Goal: Task Accomplishment & Management: Complete application form

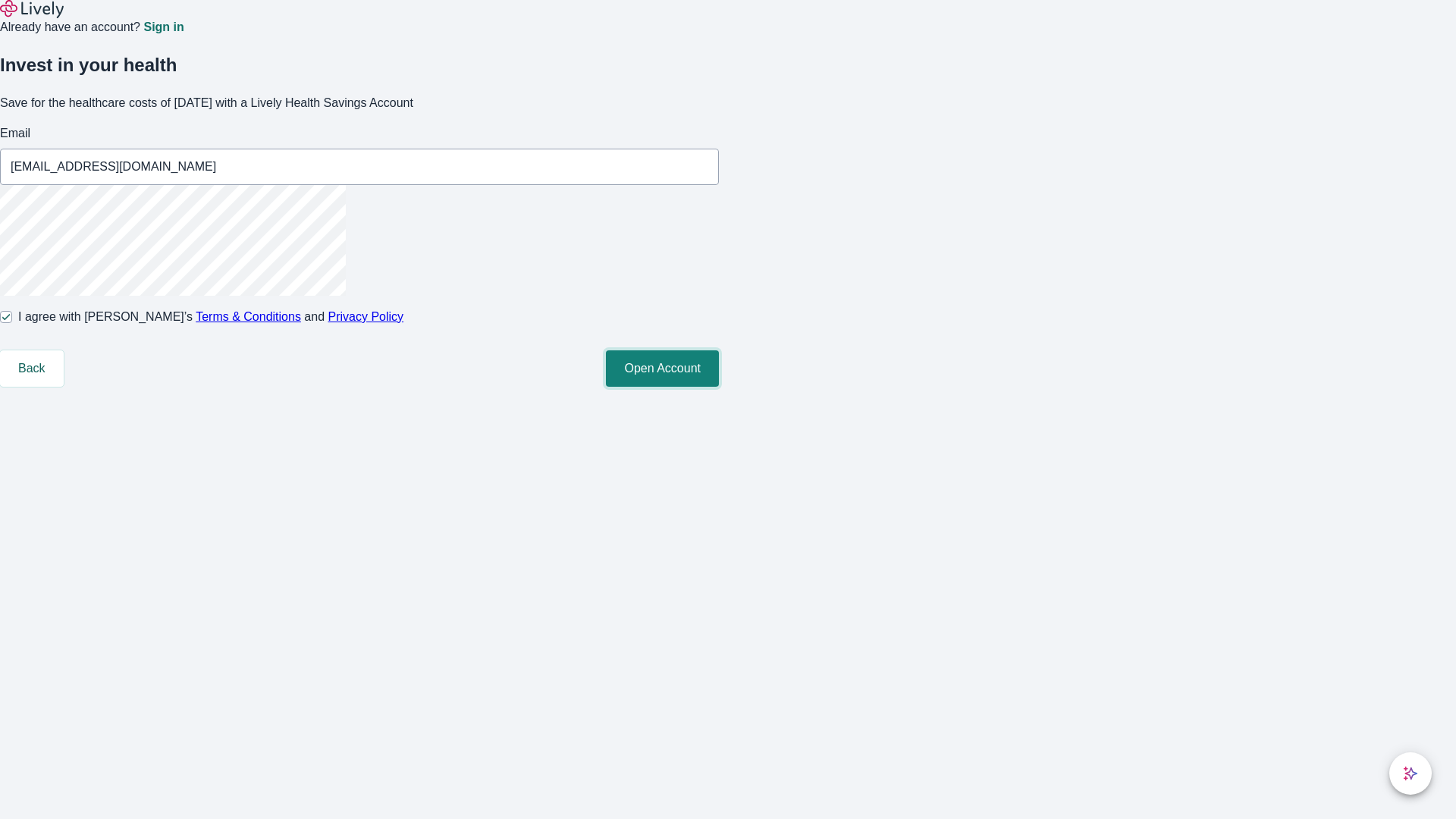
click at [719, 387] on button "Open Account" at bounding box center [663, 369] width 113 height 36
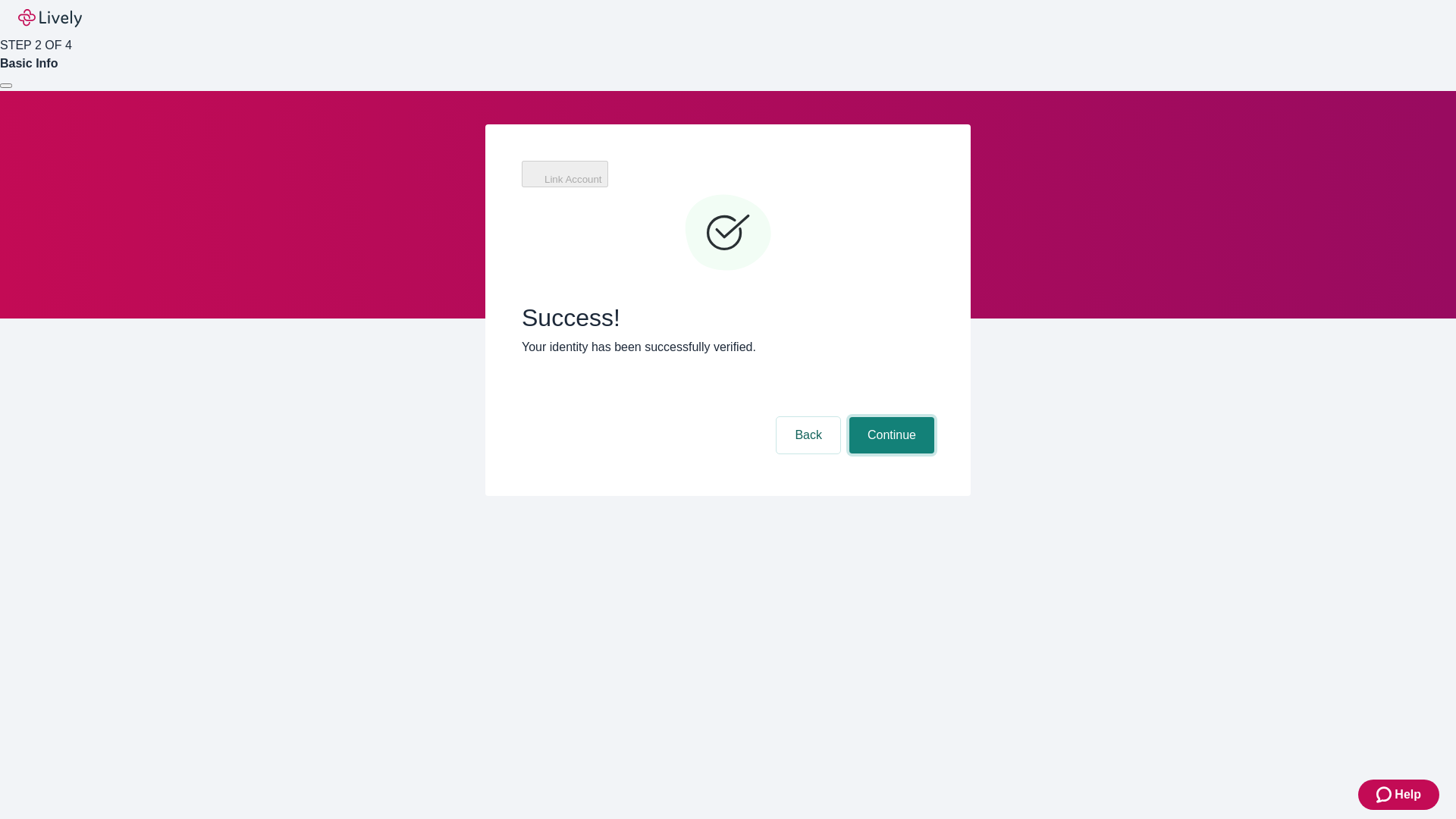
click at [889, 417] on button "Continue" at bounding box center [891, 435] width 85 height 36
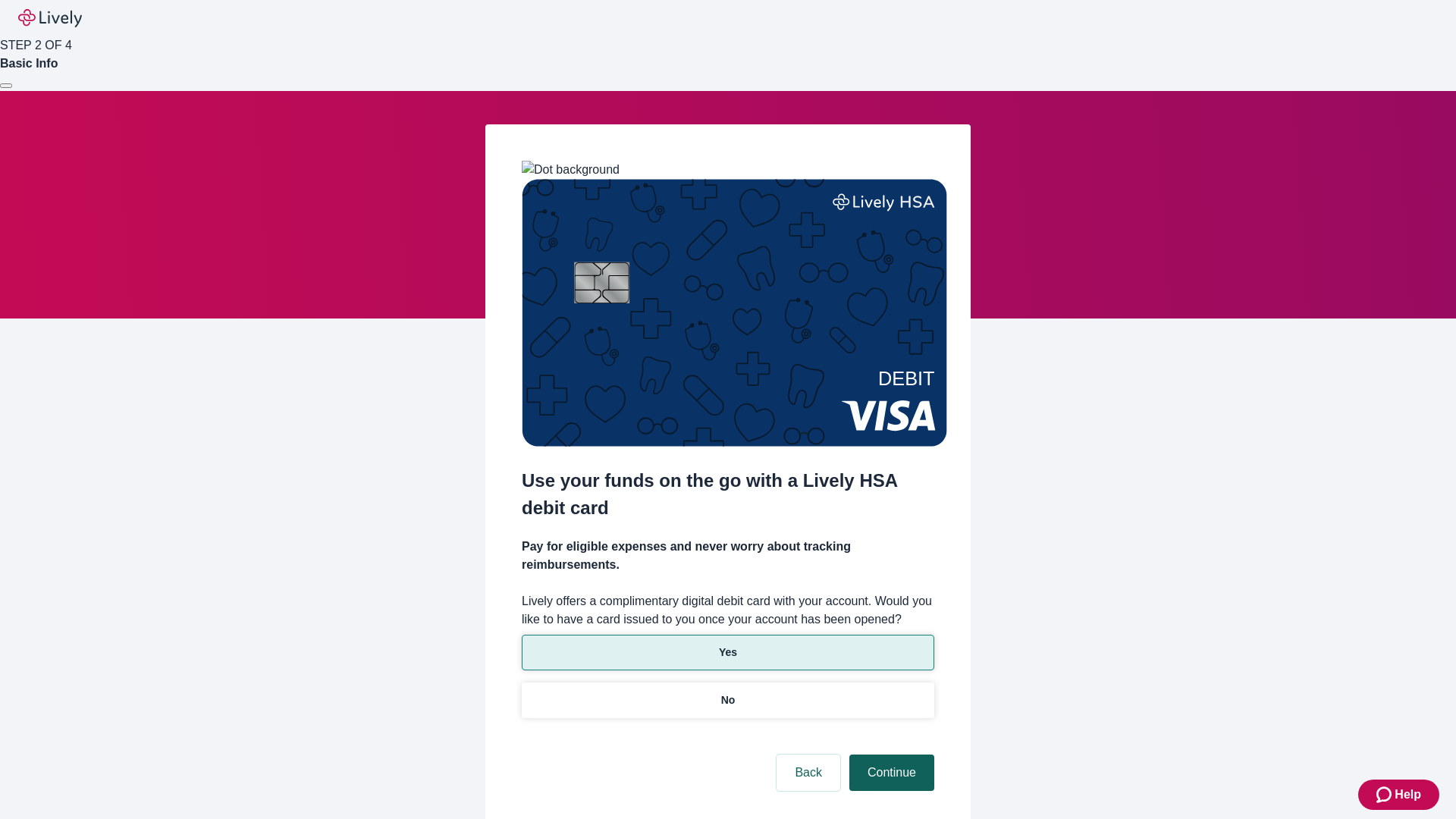
click at [727, 692] on p "No" at bounding box center [728, 700] width 15 height 16
click at [889, 755] on button "Continue" at bounding box center [891, 773] width 85 height 36
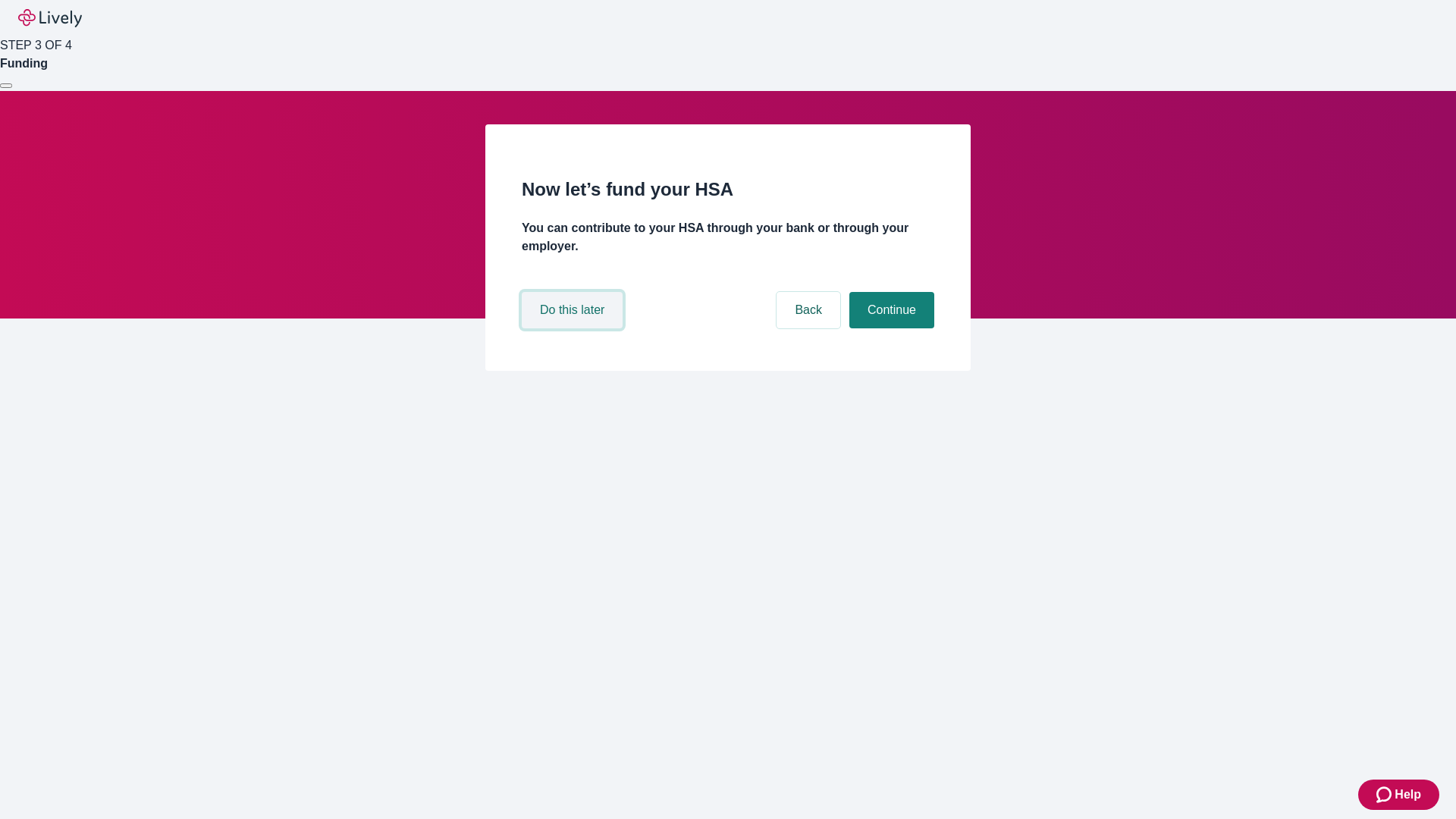
click at [574, 329] on button "Do this later" at bounding box center [572, 310] width 101 height 36
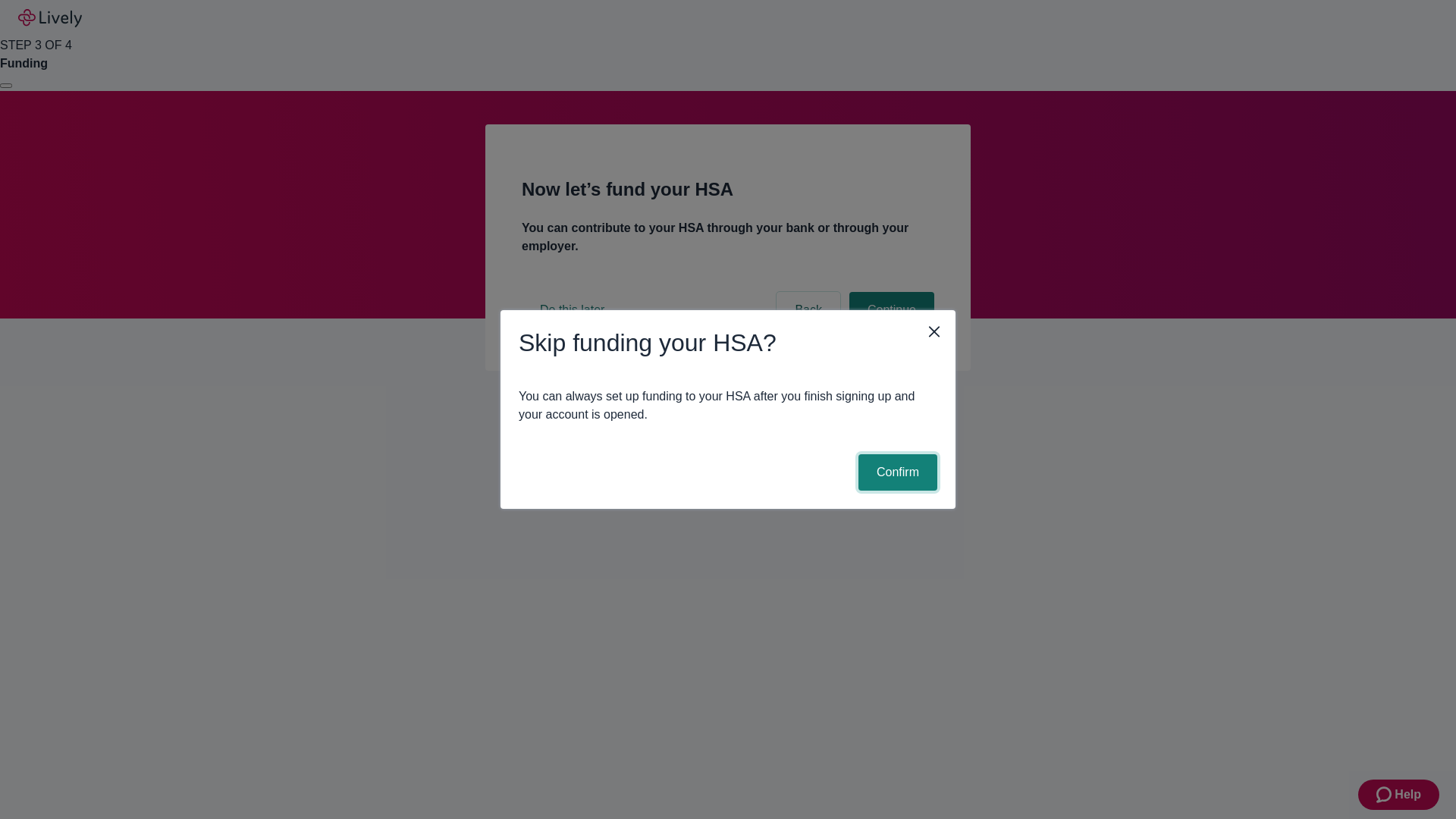
click at [895, 472] on button "Confirm" at bounding box center [898, 472] width 79 height 36
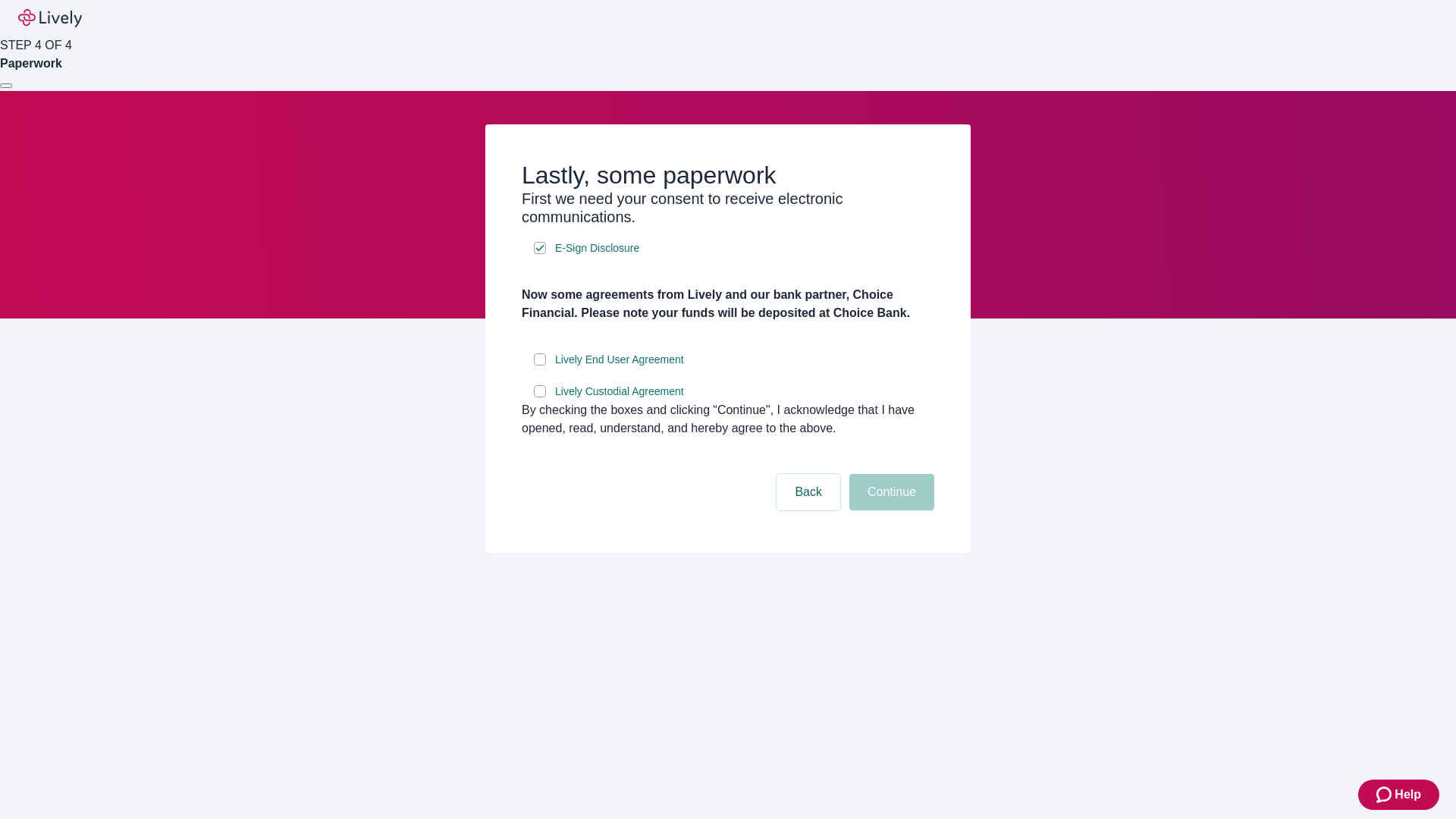
click at [540, 366] on input "Lively End User Agreement" at bounding box center [540, 359] width 12 height 12
checkbox input "true"
click at [540, 398] on input "Lively Custodial Agreement" at bounding box center [540, 391] width 12 height 12
checkbox input "true"
click at [889, 510] on button "Continue" at bounding box center [891, 492] width 85 height 36
